Goal: Navigation & Orientation: Find specific page/section

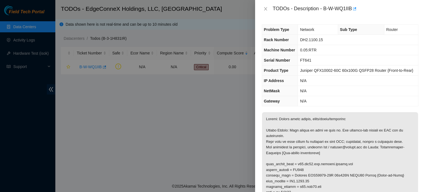
scroll to position [86, 0]
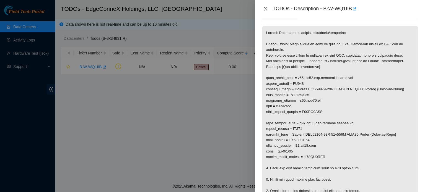
click at [268, 8] on button "Close" at bounding box center [266, 8] width 8 height 5
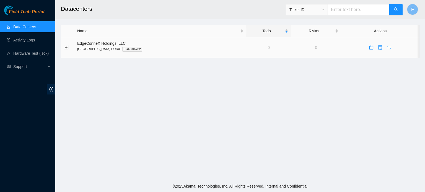
click at [92, 47] on p "Portland POR01 B-W-7SAYB2" at bounding box center [160, 49] width 166 height 5
click at [32, 40] on link "Activity Logs" at bounding box center [24, 40] width 22 height 4
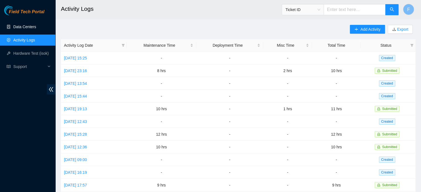
click at [36, 25] on link "Data Centers" at bounding box center [24, 27] width 23 height 4
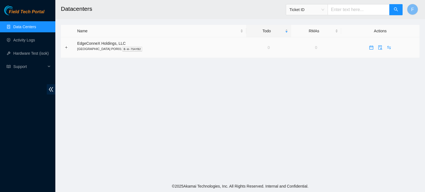
click at [248, 48] on td "0" at bounding box center [268, 47] width 45 height 21
click at [122, 49] on span "B-W-7SAYB2" at bounding box center [132, 48] width 21 height 3
click at [385, 47] on span "swap" at bounding box center [389, 47] width 8 height 4
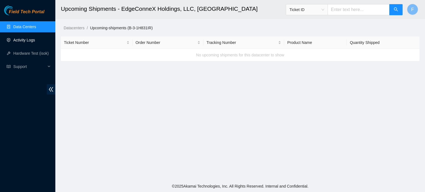
click at [34, 41] on link "Activity Logs" at bounding box center [24, 40] width 22 height 4
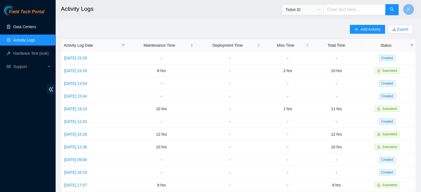
click at [36, 25] on link "Data Centers" at bounding box center [24, 27] width 23 height 4
